Goal: Understand process/instructions: Learn how to perform a task or action

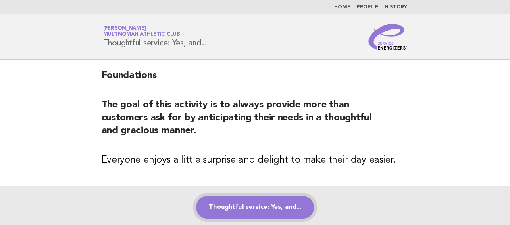
click at [257, 213] on link "Thoughtful service: Yes, and..." at bounding box center [255, 207] width 118 height 23
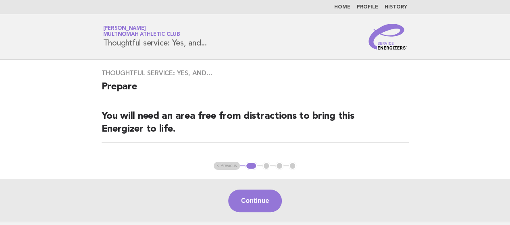
click at [258, 207] on button "Continue" at bounding box center [255, 201] width 54 height 23
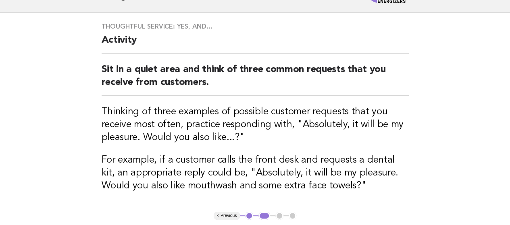
scroll to position [48, 0]
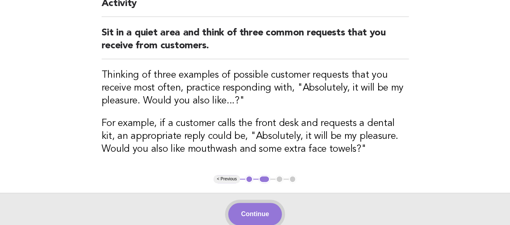
click at [253, 211] on button "Continue" at bounding box center [255, 214] width 54 height 23
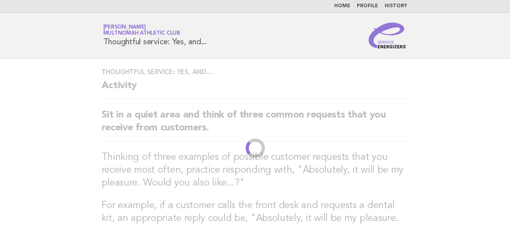
scroll to position [0, 0]
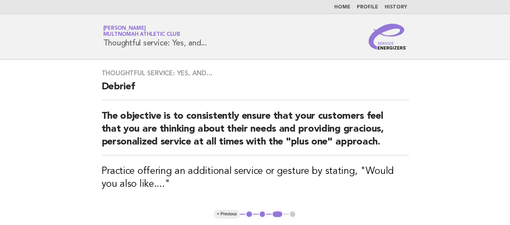
click at [254, 209] on div "Thoughtful service: Yes, and... Debrief The objective is to consistently ensure…" at bounding box center [255, 135] width 326 height 151
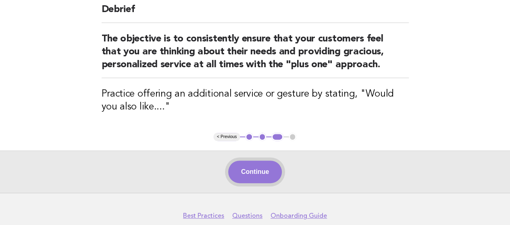
click at [245, 173] on button "Continue" at bounding box center [255, 172] width 54 height 23
